Goal: Task Accomplishment & Management: Use online tool/utility

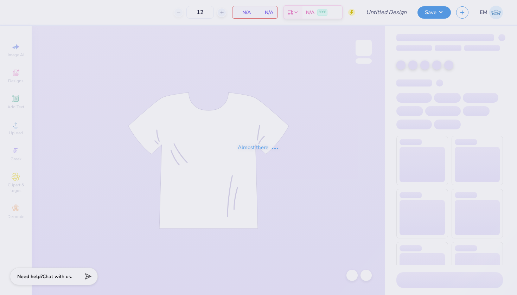
type input "Neko Jersey"
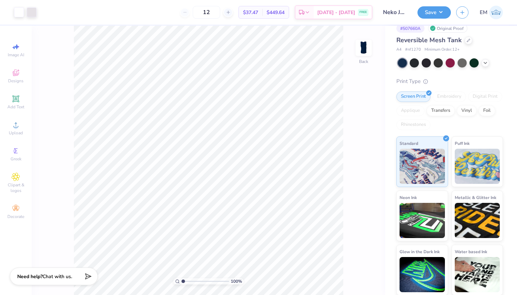
scroll to position [10, 0]
drag, startPoint x: 415, startPoint y: 48, endPoint x: 408, endPoint y: 50, distance: 7.2
click at [408, 50] on div "A4 # nf1270 Minimum Order: 12 +" at bounding box center [449, 50] width 106 height 6
copy span "nf1270"
click at [215, 12] on input "12" at bounding box center [206, 12] width 27 height 13
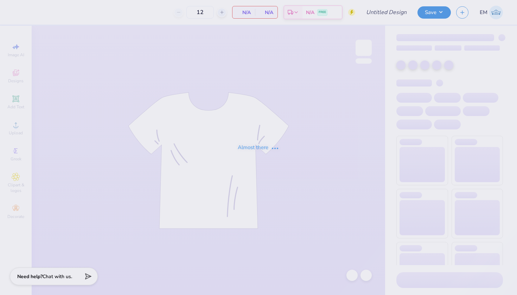
type input "Neko Jersey"
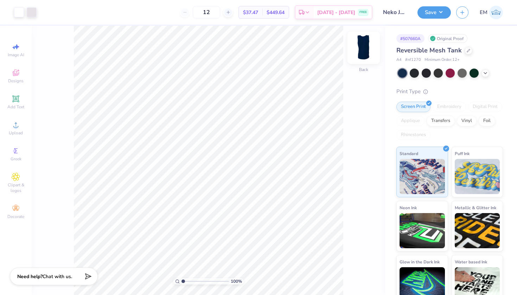
click at [365, 49] on img at bounding box center [363, 48] width 28 height 28
click at [23, 209] on div "Decorate" at bounding box center [16, 211] width 25 height 21
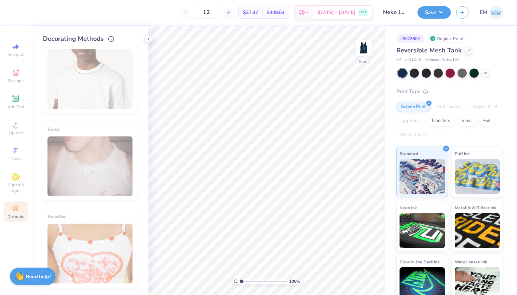
scroll to position [523, 0]
click at [15, 192] on span "Clipart & logos" at bounding box center [16, 187] width 25 height 11
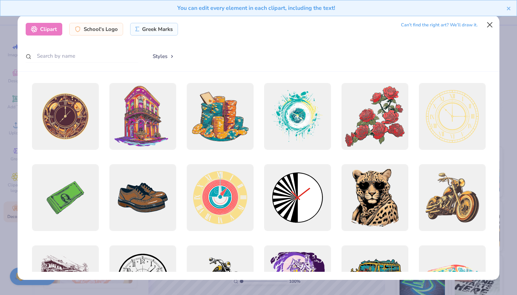
click at [491, 27] on button "Close" at bounding box center [489, 24] width 13 height 13
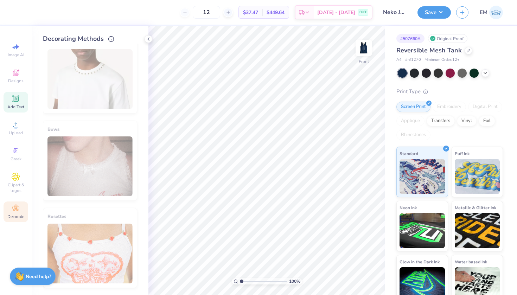
click at [21, 102] on div "Add Text" at bounding box center [16, 102] width 25 height 21
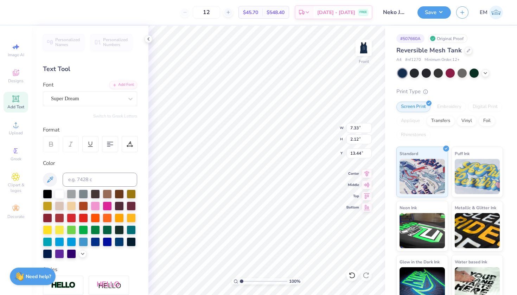
click at [62, 43] on span "Personalized Names" at bounding box center [67, 42] width 25 height 10
click at [110, 43] on span "Personalized Numbers" at bounding box center [115, 42] width 25 height 10
click at [148, 40] on icon at bounding box center [148, 39] width 6 height 6
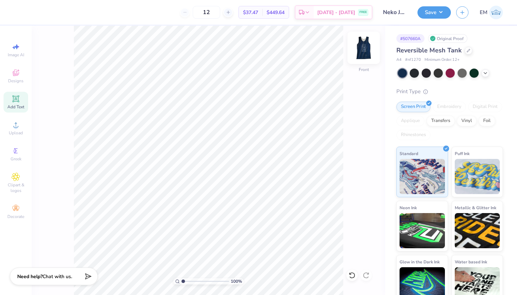
click at [359, 47] on img at bounding box center [363, 48] width 28 height 28
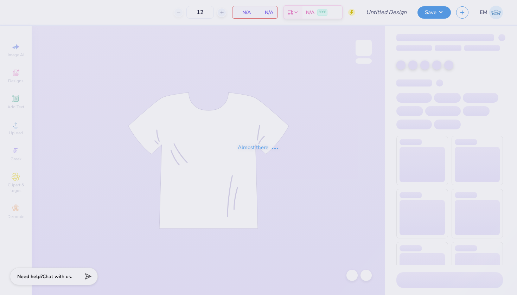
type input "Neko Jersey"
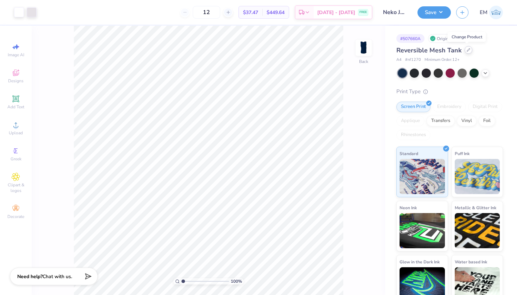
click at [467, 47] on div at bounding box center [468, 50] width 8 height 8
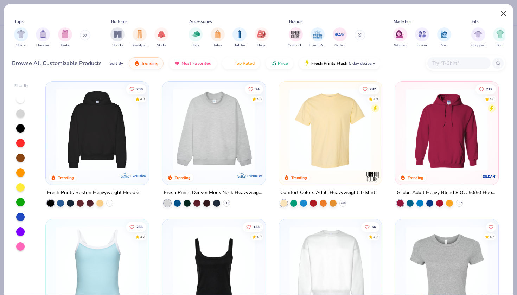
click at [501, 12] on button "Close" at bounding box center [503, 13] width 13 height 13
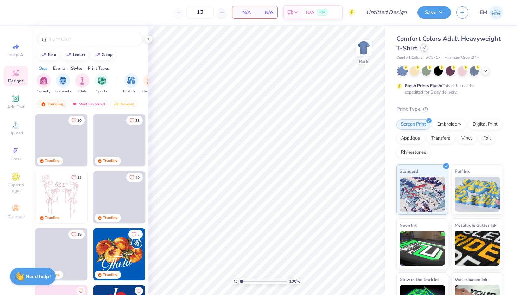
click at [423, 46] on icon at bounding box center [424, 48] width 4 height 4
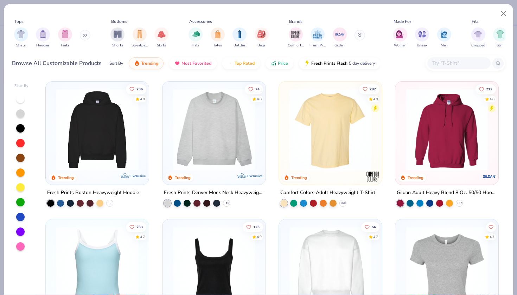
click at [85, 38] on button at bounding box center [85, 35] width 11 height 11
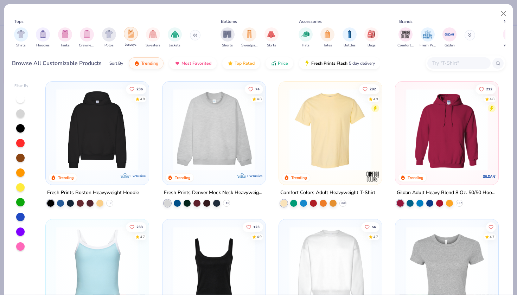
click at [130, 36] on img "filter for Jerseys" at bounding box center [131, 34] width 8 height 8
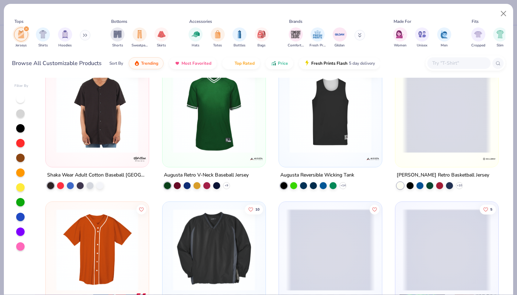
scroll to position [18, 0]
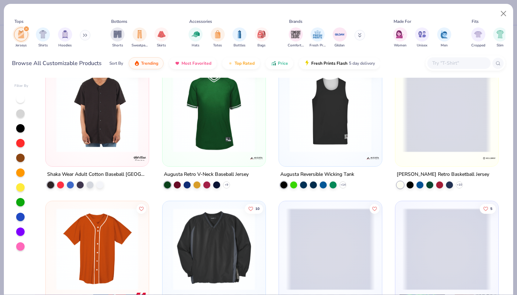
click at [335, 108] on img at bounding box center [330, 111] width 89 height 82
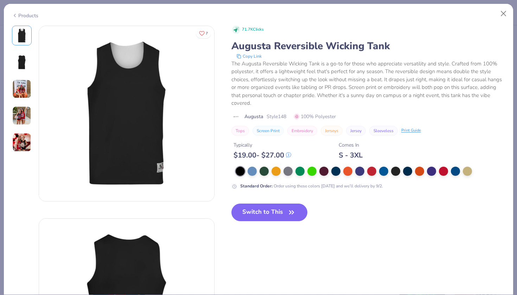
click at [27, 67] on img at bounding box center [21, 62] width 17 height 17
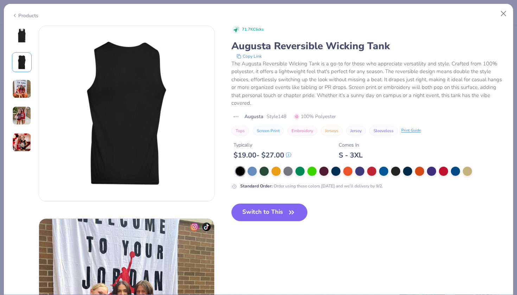
click at [24, 93] on img at bounding box center [21, 88] width 19 height 19
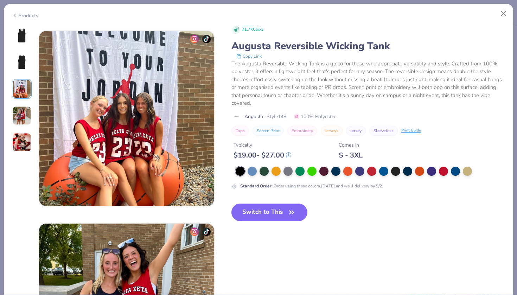
scroll to position [385, 0]
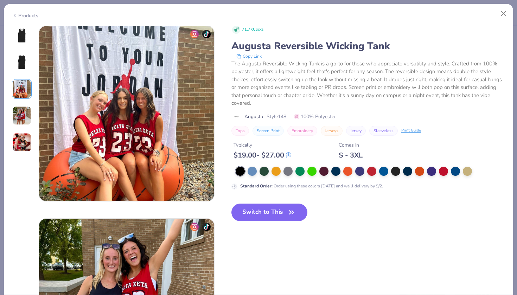
click at [27, 114] on img at bounding box center [21, 115] width 19 height 19
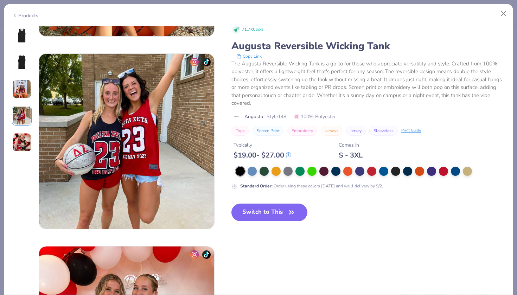
scroll to position [578, 0]
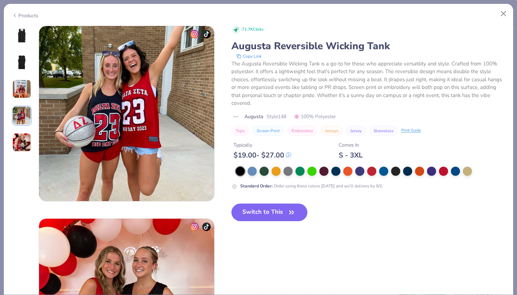
click at [22, 135] on img at bounding box center [21, 142] width 19 height 19
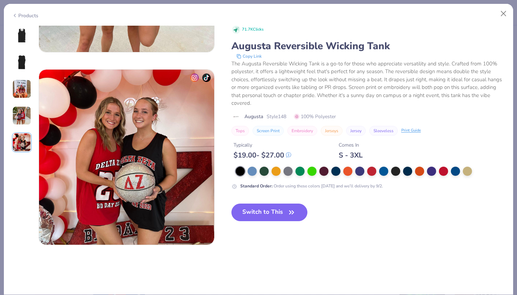
scroll to position [770, 0]
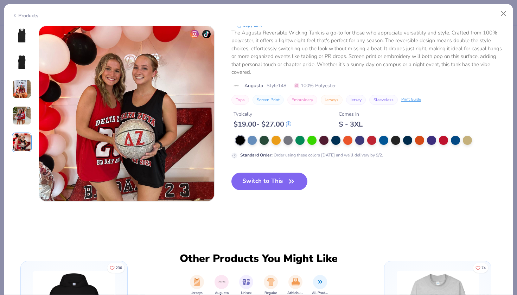
click at [24, 37] on img at bounding box center [21, 35] width 17 height 17
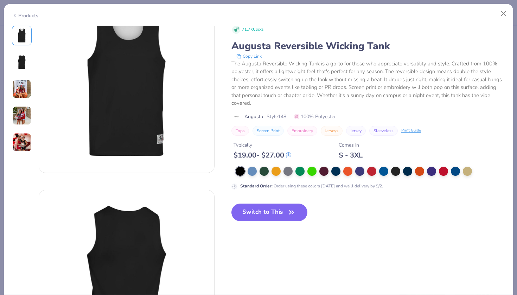
scroll to position [0, 0]
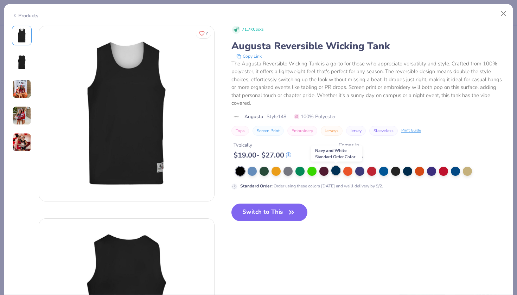
click at [335, 173] on div at bounding box center [335, 170] width 9 height 9
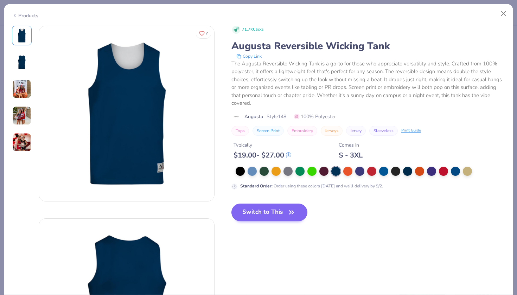
click at [262, 215] on button "Switch to This" at bounding box center [269, 212] width 76 height 18
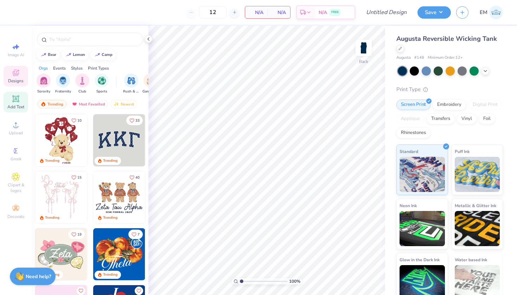
click at [22, 104] on div "Add Text" at bounding box center [16, 102] width 25 height 21
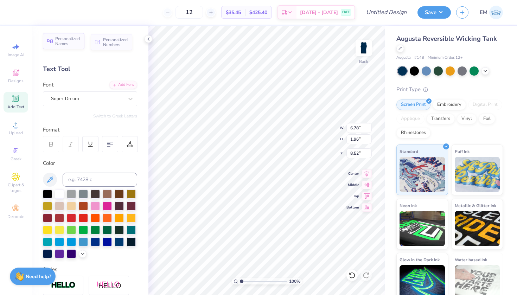
click at [62, 43] on span "Personalized Names" at bounding box center [67, 41] width 25 height 10
type input "12.43"
type input "2.00"
type input "8.50"
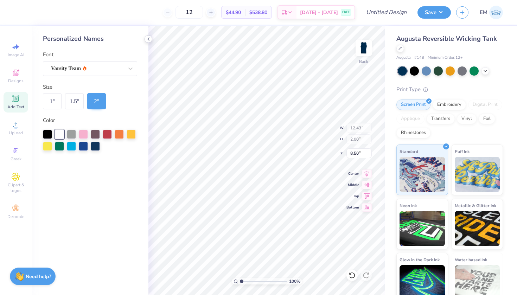
click at [151, 41] on div at bounding box center [148, 39] width 8 height 8
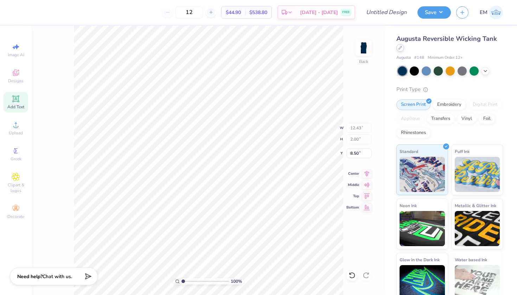
click at [402, 48] on div at bounding box center [400, 48] width 8 height 8
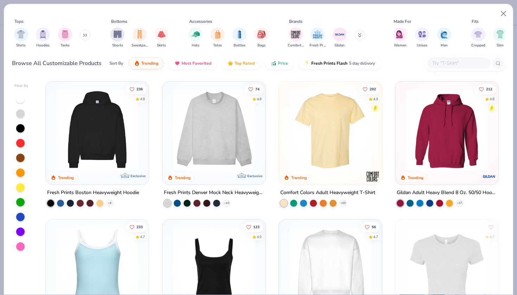
click at [444, 64] on input "text" at bounding box center [458, 63] width 54 height 8
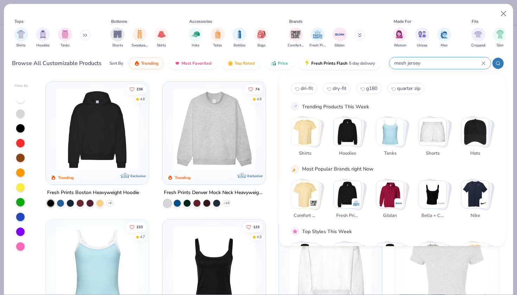
type input "mesh jersey"
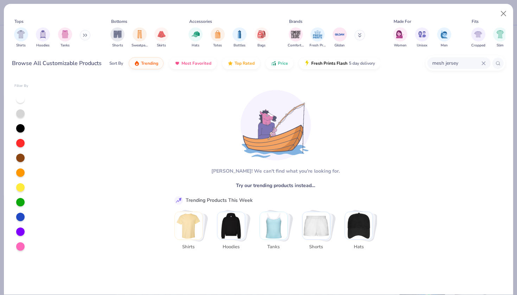
click at [82, 36] on button at bounding box center [85, 35] width 11 height 11
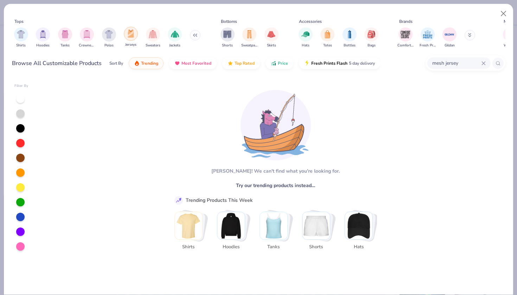
click at [129, 35] on img "filter for Jerseys" at bounding box center [131, 34] width 8 height 8
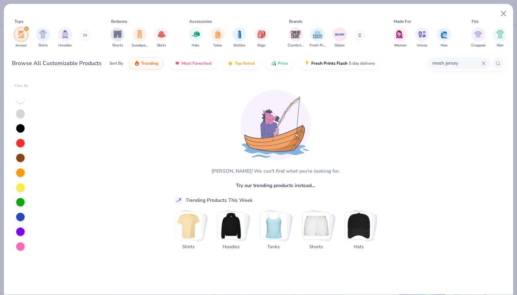
type textarea "x"
click at [485, 63] on icon at bounding box center [483, 63] width 4 height 4
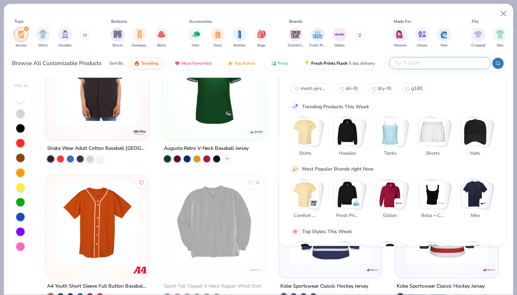
scroll to position [46, 0]
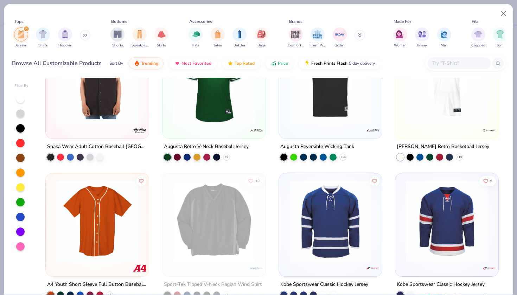
click at [378, 48] on div "Tops Jerseys Shirts Hoodies Bottoms Shorts Sweatpants Skirts Accessories Hats T…" at bounding box center [258, 34] width 493 height 32
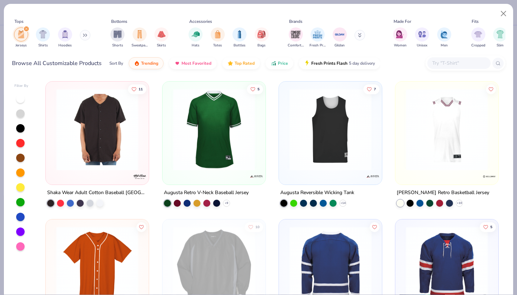
scroll to position [0, 0]
click at [27, 28] on icon "filter for Jerseys" at bounding box center [26, 29] width 2 height 2
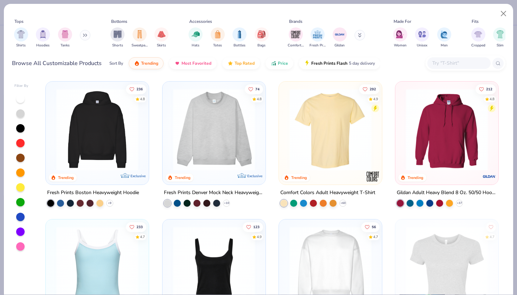
type textarea "x"
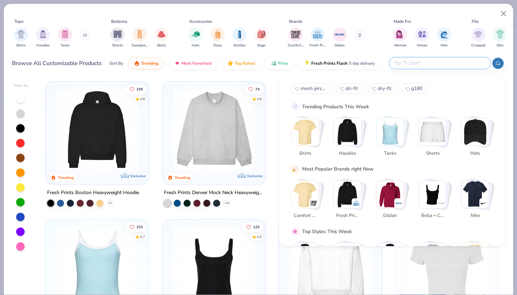
click at [449, 64] on input "text" at bounding box center [439, 63] width 92 height 8
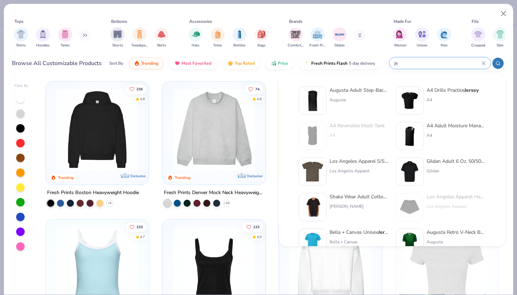
type input "j"
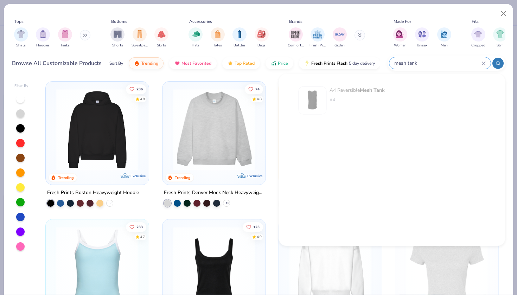
click at [425, 90] on div at bounding box center [440, 103] width 90 height 35
click at [335, 91] on div "A4 Reversible Mesh Tank" at bounding box center [356, 89] width 55 height 7
click at [424, 64] on input "mesh tank" at bounding box center [437, 63] width 88 height 8
drag, startPoint x: 423, startPoint y: 63, endPoint x: 407, endPoint y: 63, distance: 15.8
click at [407, 63] on input "mesh tank" at bounding box center [437, 63] width 88 height 8
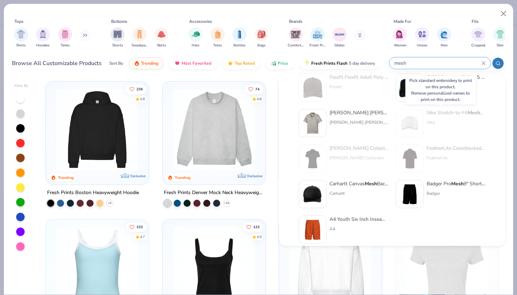
scroll to position [190, 0]
click at [485, 61] on icon at bounding box center [483, 63] width 4 height 4
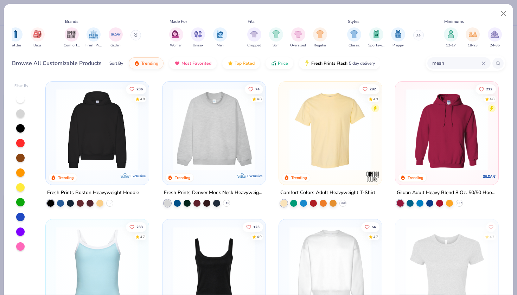
scroll to position [0, 230]
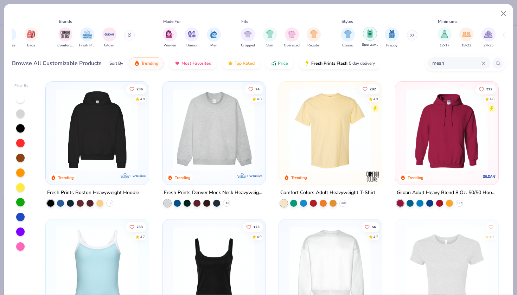
type input "mesh"
click at [371, 38] on div "filter for Sportswear" at bounding box center [370, 34] width 14 height 14
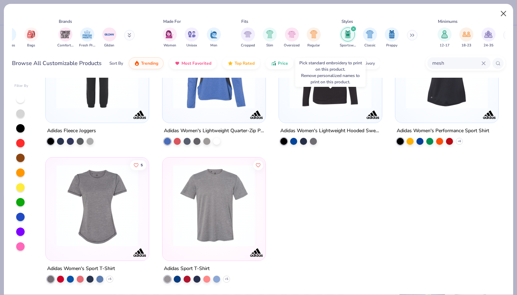
scroll to position [3095, 0]
click at [502, 12] on button "Close" at bounding box center [503, 13] width 13 height 13
type textarea "x"
